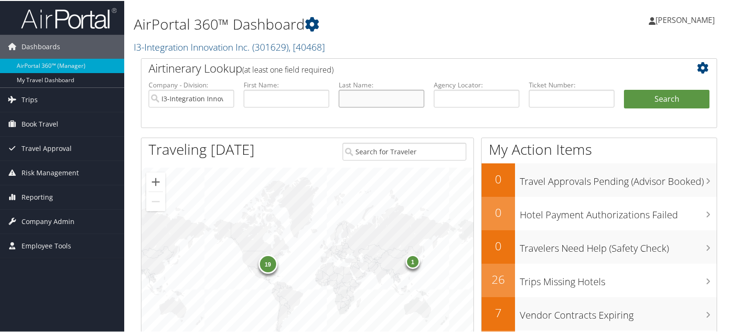
click at [368, 102] on input "text" at bounding box center [381, 98] width 85 height 18
type input "[PERSON_NAME]"
click at [624, 89] on button "Search" at bounding box center [666, 98] width 85 height 19
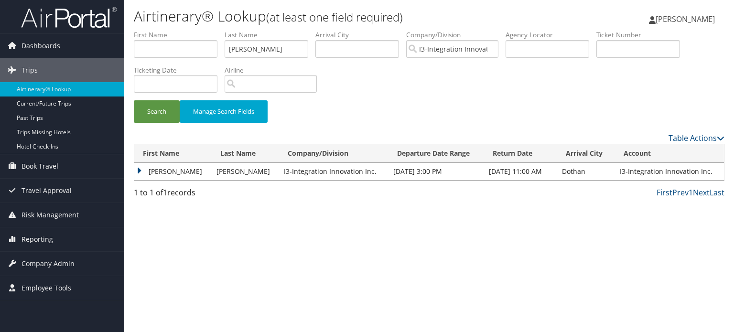
click at [181, 169] on td "[PERSON_NAME]" at bounding box center [172, 171] width 77 height 17
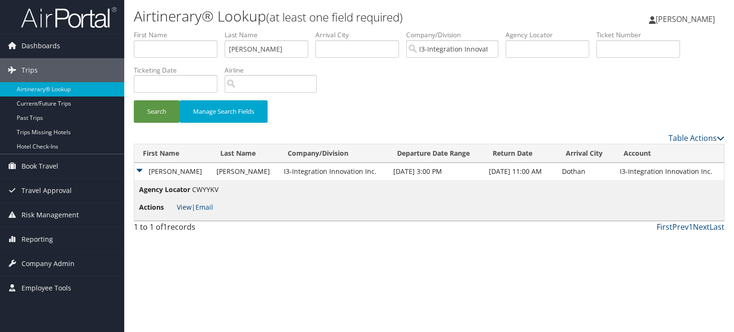
click at [181, 205] on link "View" at bounding box center [184, 206] width 15 height 9
click at [263, 55] on input "[PERSON_NAME]" at bounding box center [266, 49] width 84 height 18
type input "[PERSON_NAME]"
click at [134, 100] on button "Search" at bounding box center [157, 111] width 46 height 22
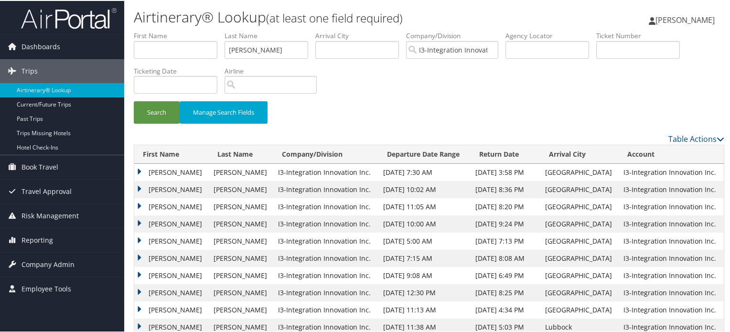
click at [170, 189] on td "[PERSON_NAME]" at bounding box center [171, 188] width 75 height 17
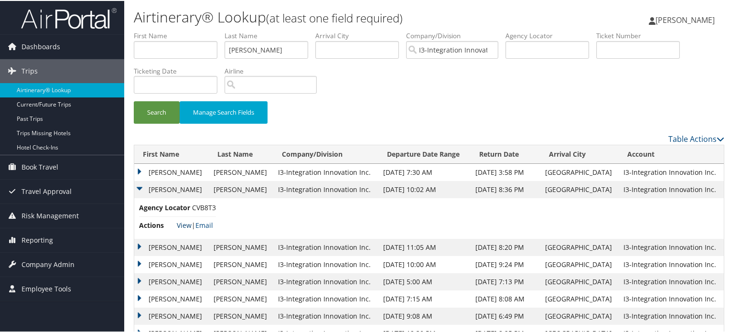
click at [187, 225] on link "View" at bounding box center [184, 224] width 15 height 9
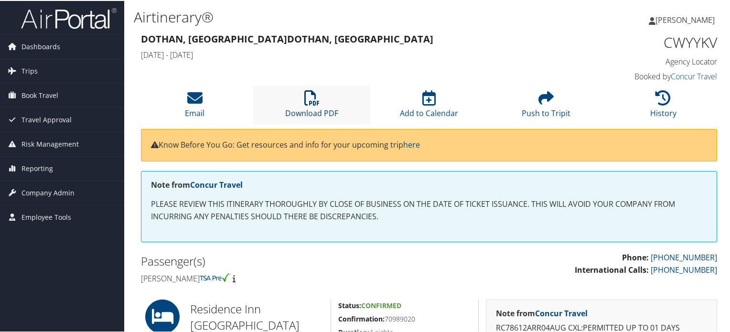
click at [314, 91] on icon at bounding box center [311, 96] width 15 height 15
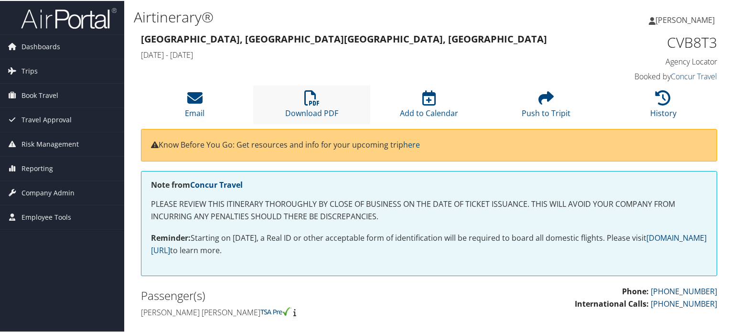
click at [326, 105] on li "Download PDF" at bounding box center [311, 104] width 117 height 39
